Goal: Find specific page/section: Find specific page/section

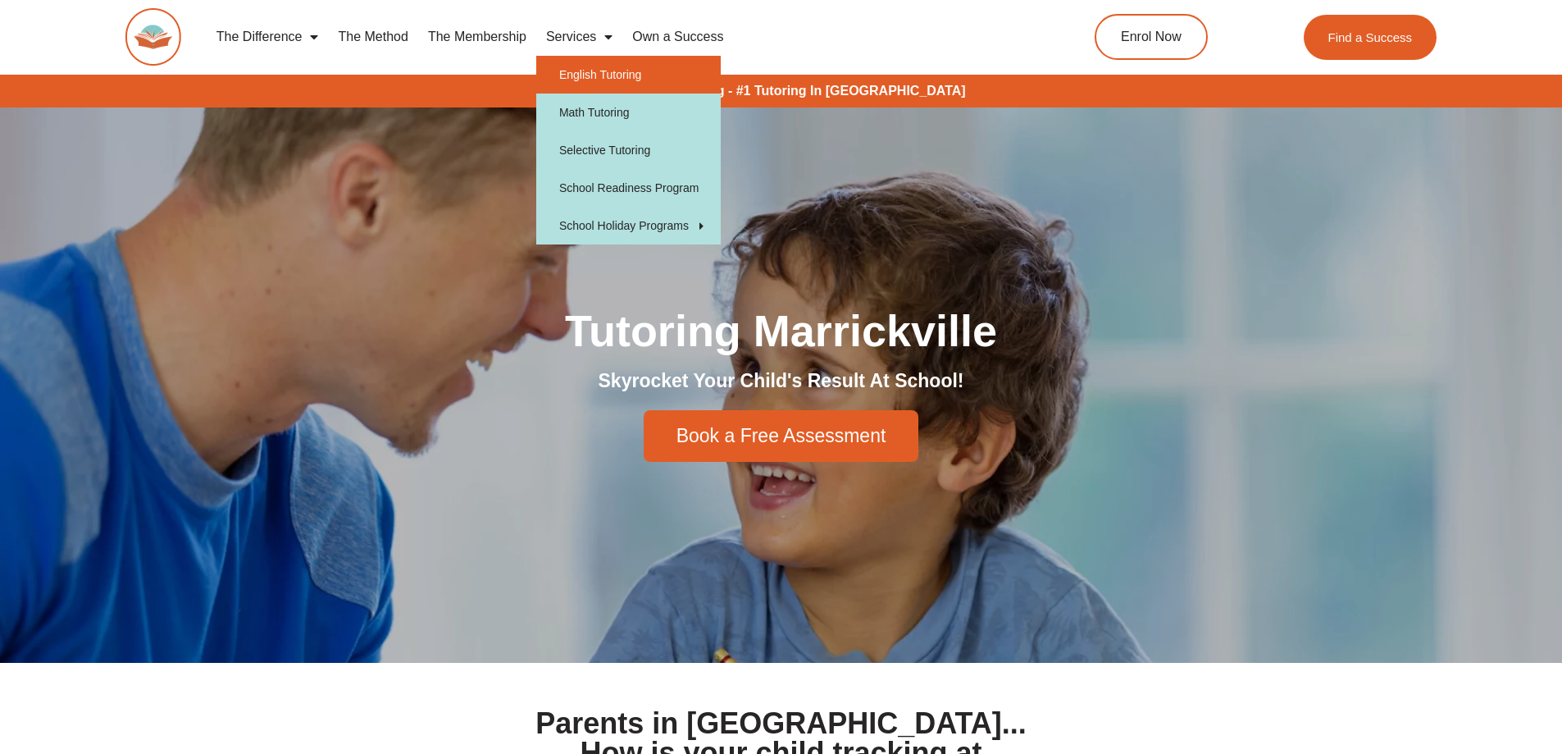
click at [604, 75] on link "English Tutoring" at bounding box center [628, 75] width 185 height 38
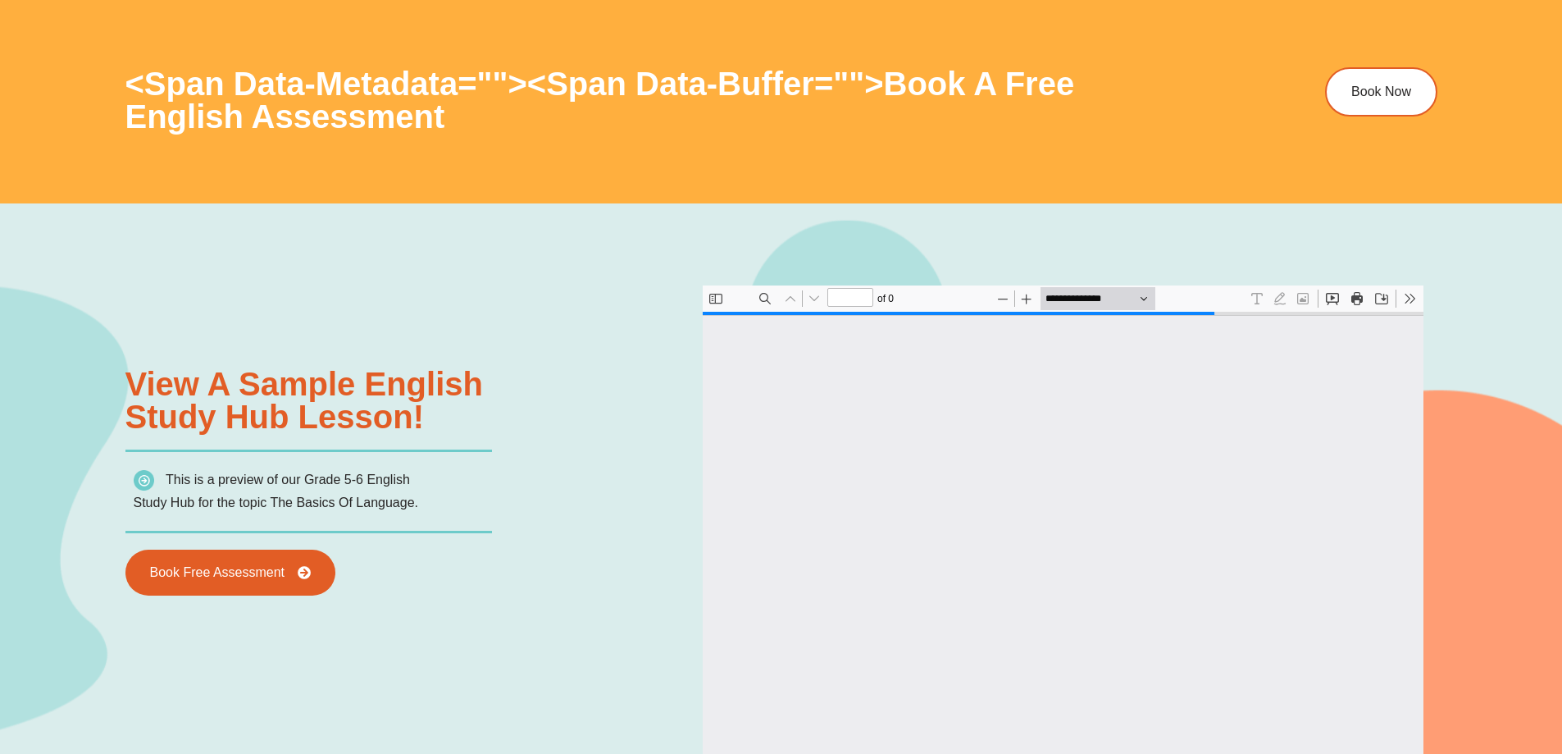
type input "*"
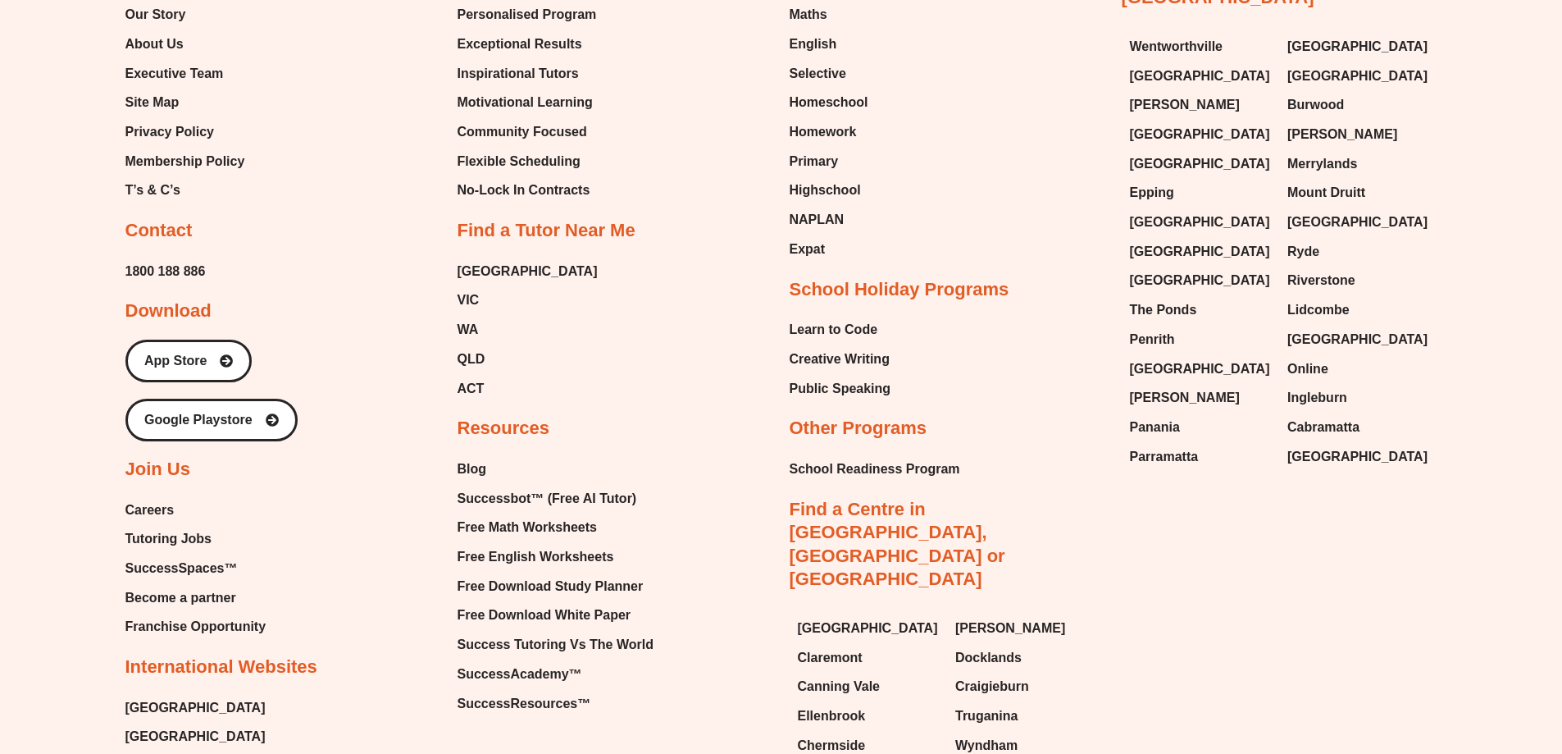
scroll to position [6884, 0]
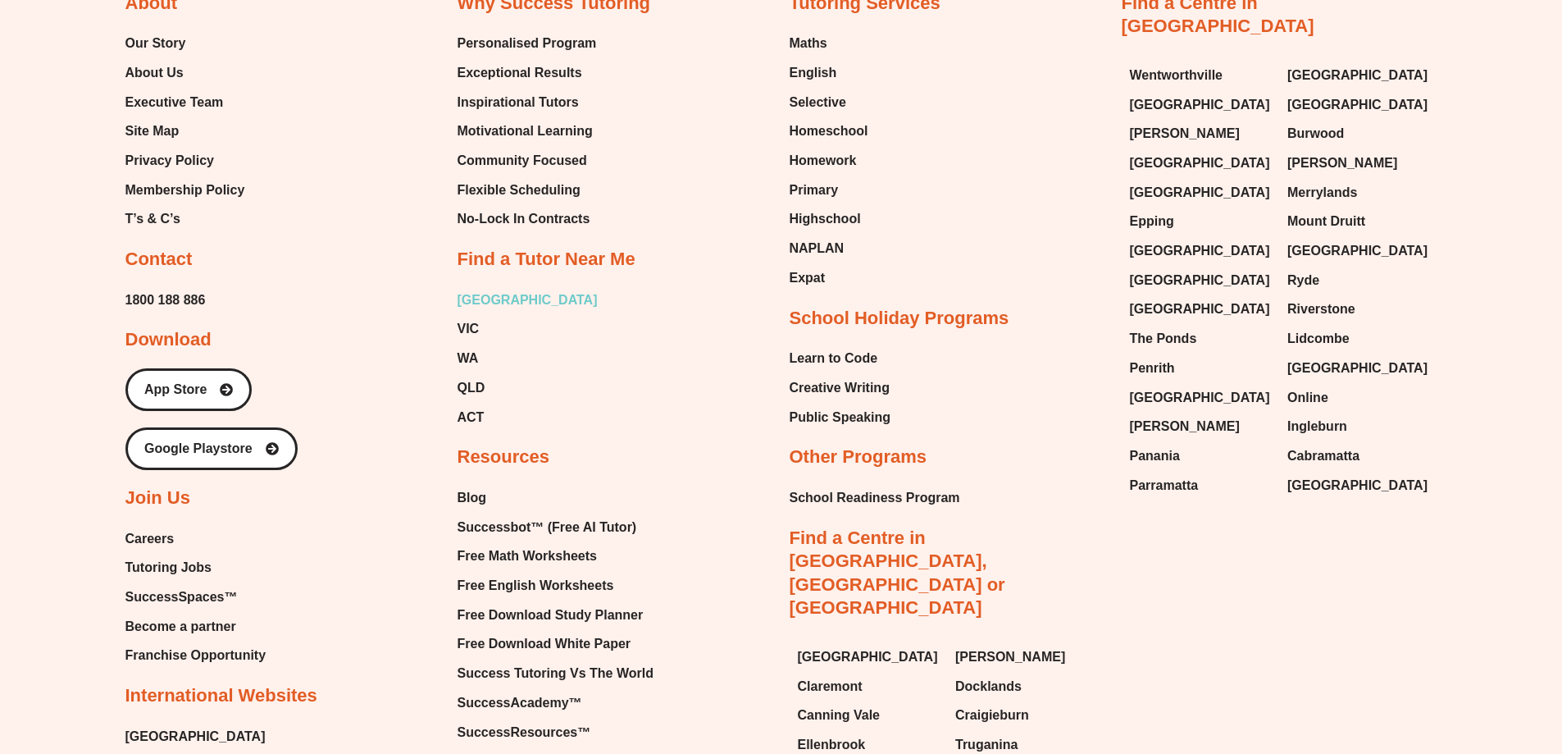
click at [469, 295] on span "[GEOGRAPHIC_DATA]" at bounding box center [528, 300] width 140 height 25
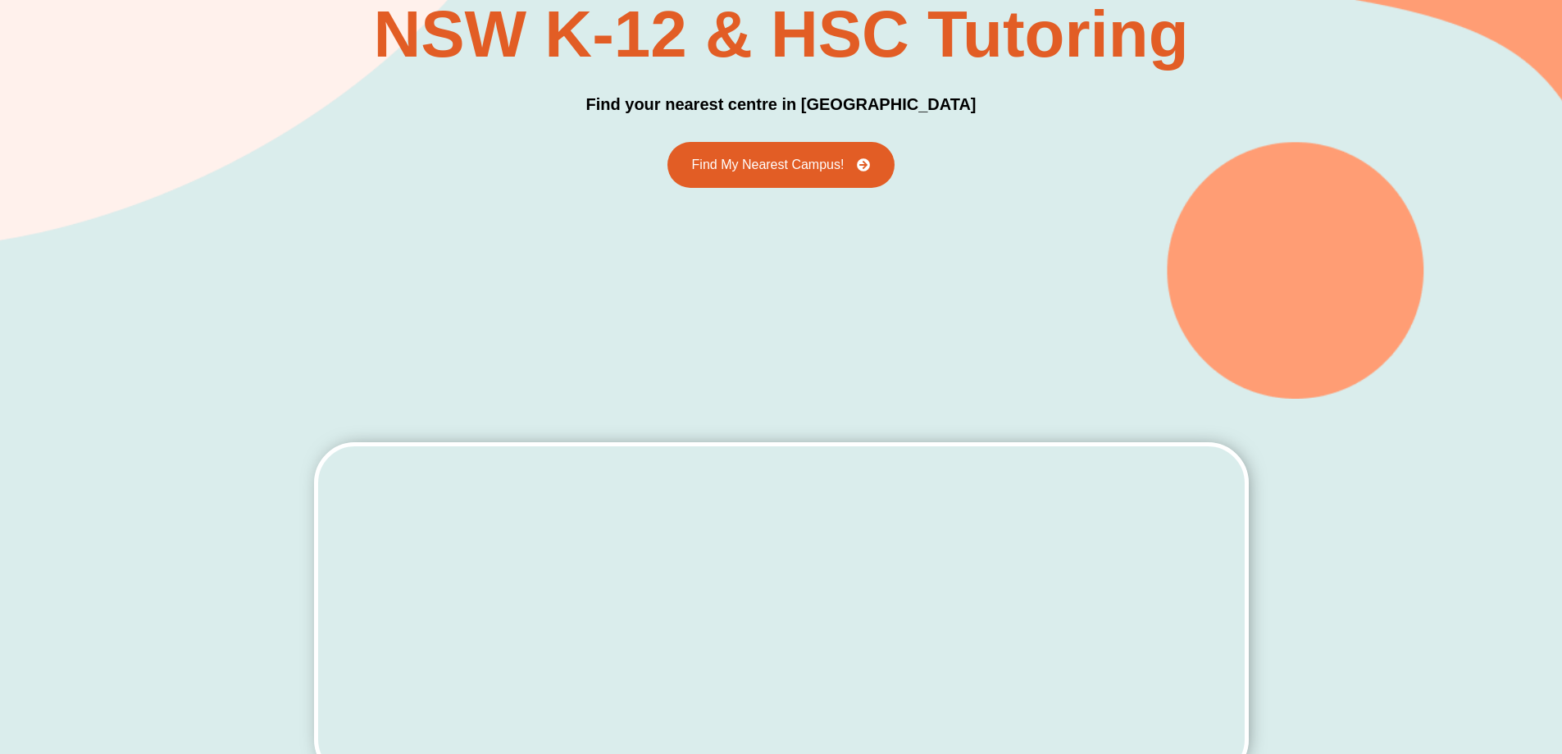
scroll to position [164, 0]
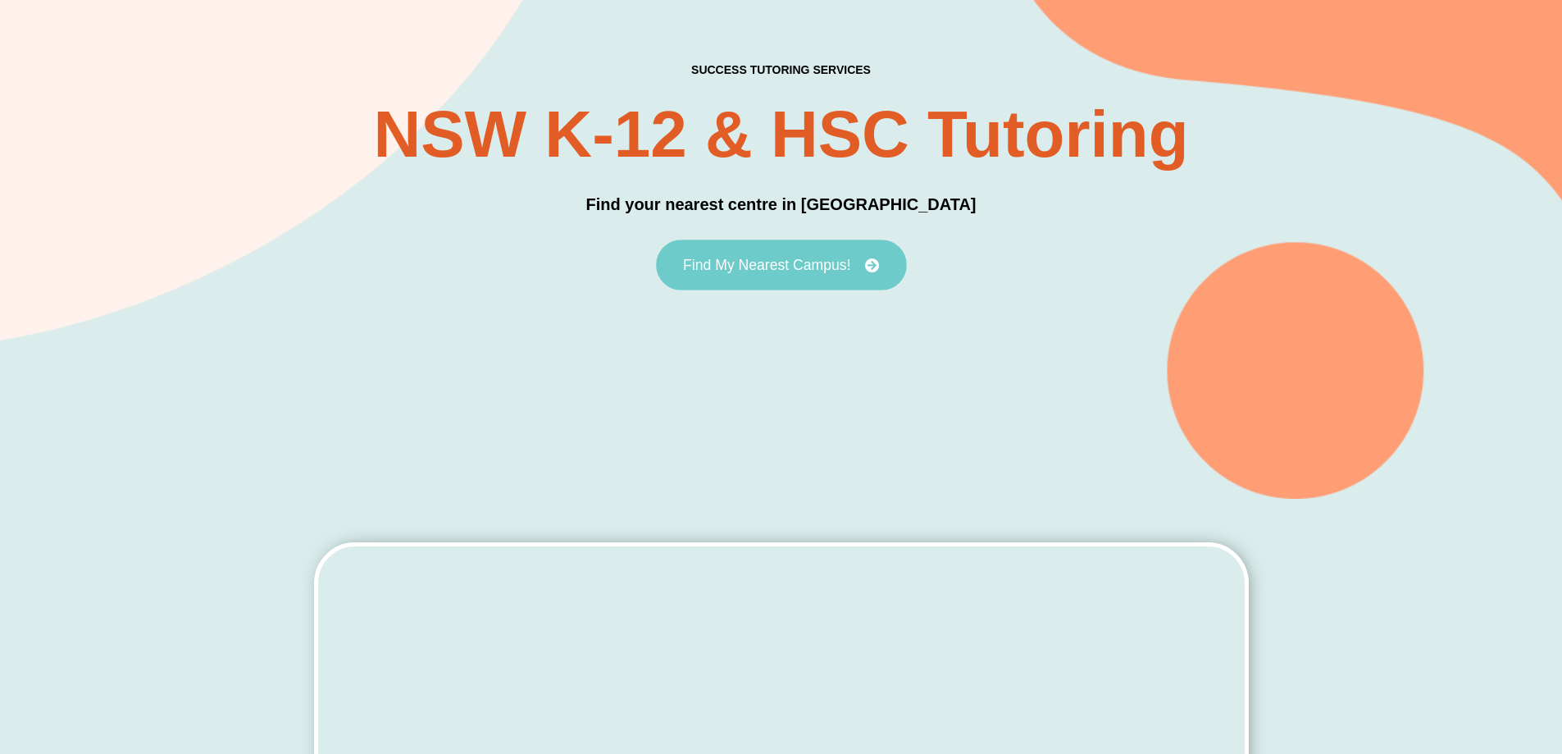
click at [832, 263] on span "Find My Nearest Campus!" at bounding box center [766, 265] width 167 height 15
